Goal: Check status: Check status

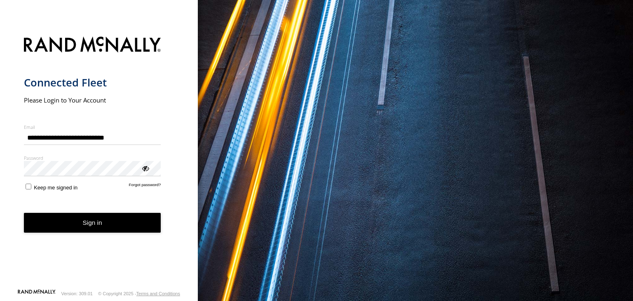
type input "**********"
click at [90, 219] on button "Sign in" at bounding box center [92, 223] width 137 height 20
